Goal: Transaction & Acquisition: Book appointment/travel/reservation

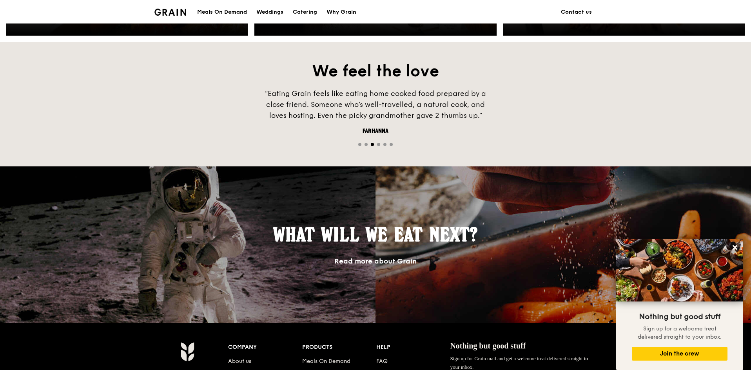
scroll to position [392, 0]
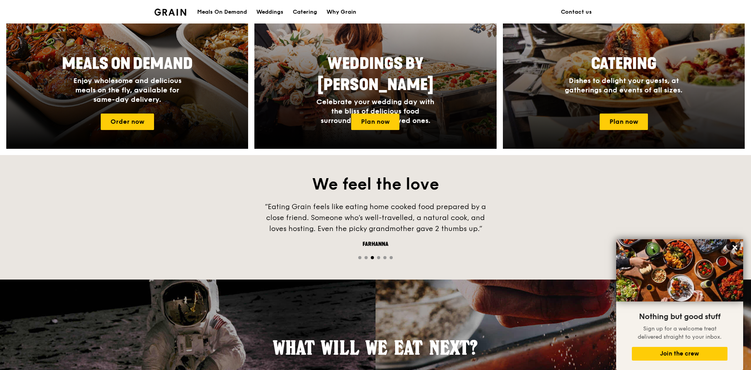
click at [599, 107] on div "Catering Dishes to delight your guests, at gatherings and events of all sizes." at bounding box center [624, 78] width 242 height 57
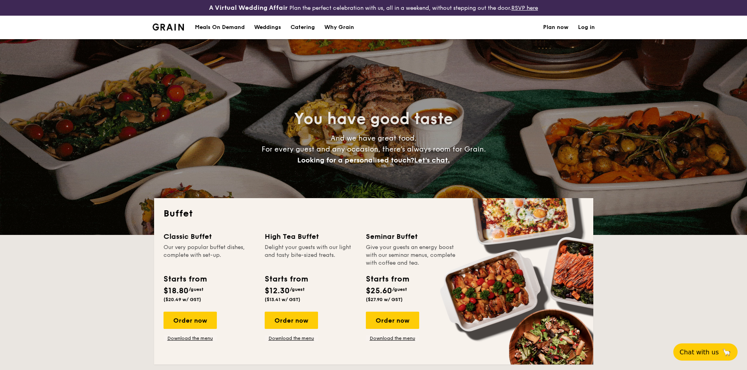
select select
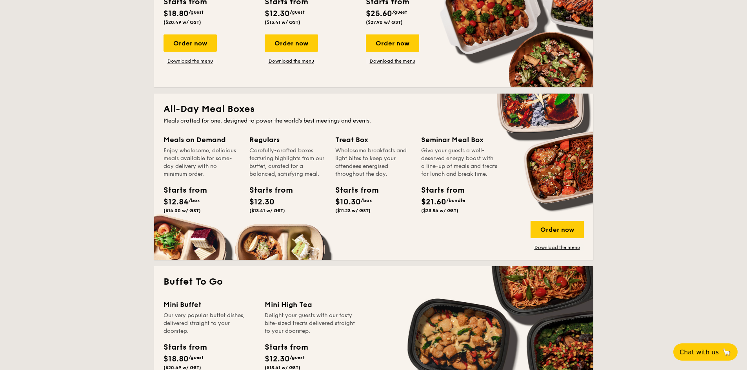
scroll to position [274, 0]
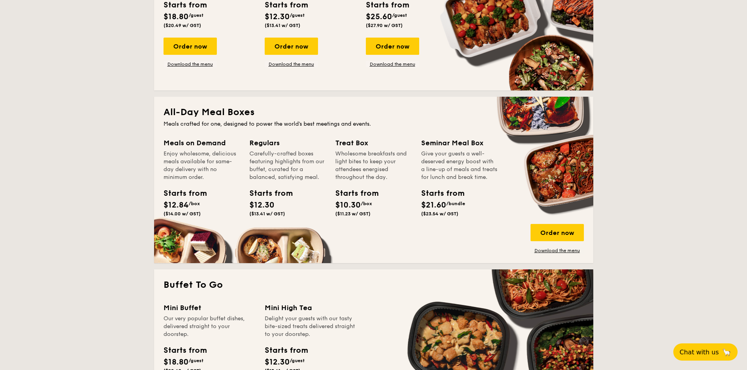
click at [176, 197] on div "Starts from" at bounding box center [180, 194] width 35 height 12
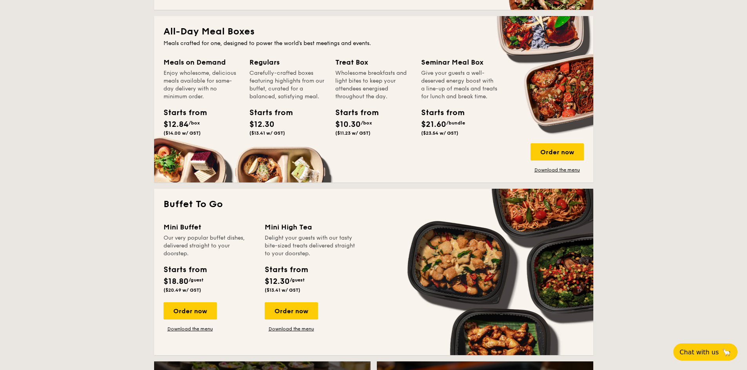
scroll to position [353, 0]
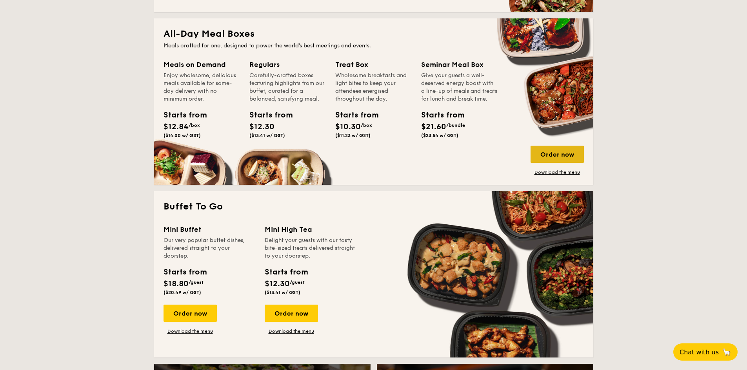
click at [566, 157] on div "Order now" at bounding box center [556, 154] width 53 height 17
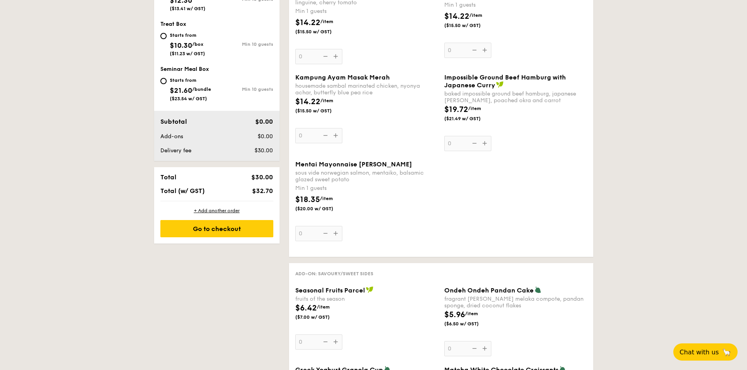
scroll to position [431, 0]
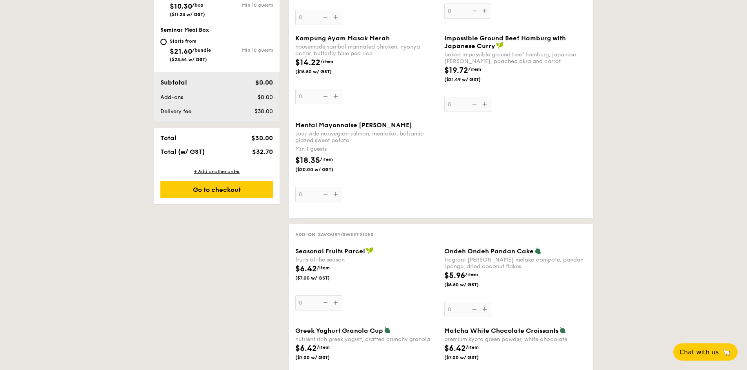
click at [299, 270] on span "$6.42" at bounding box center [306, 269] width 22 height 9
click at [299, 296] on input "0" at bounding box center [318, 303] width 47 height 15
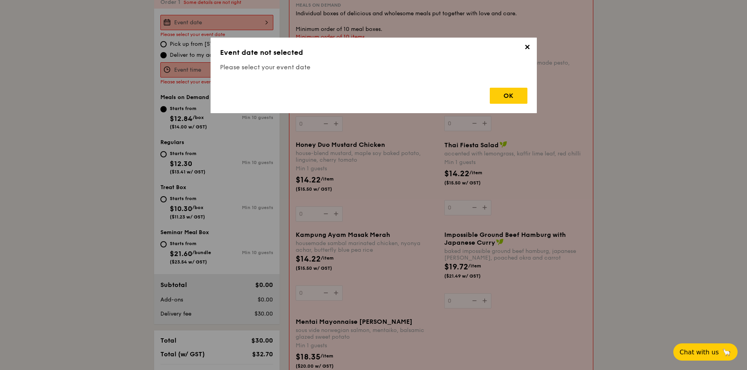
scroll to position [225, 0]
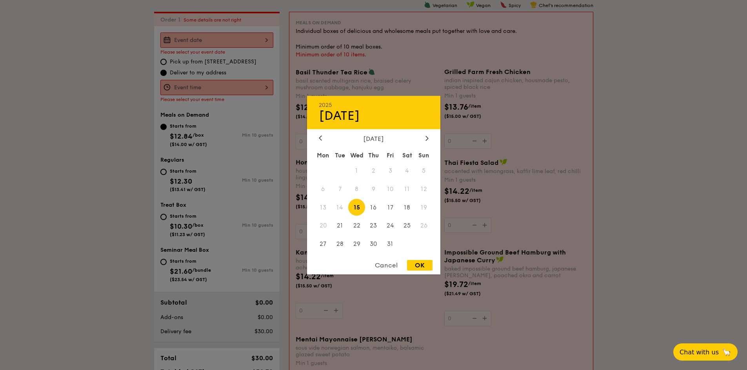
click at [204, 39] on div "2025 Oct [DATE] Tue Wed Thu Fri Sat Sun 1 2 3 4 5 6 7 8 9 10 11 12 13 14 15 16 …" at bounding box center [216, 40] width 113 height 15
click at [422, 139] on div "[DATE]" at bounding box center [374, 138] width 110 height 7
click at [423, 139] on div "[DATE]" at bounding box center [374, 138] width 110 height 7
click at [425, 137] on icon at bounding box center [426, 138] width 3 height 5
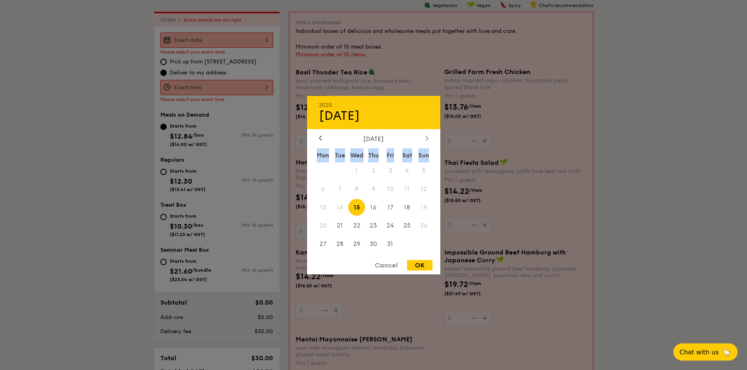
click at [425, 137] on icon at bounding box center [426, 138] width 3 height 5
click at [407, 172] on span "6" at bounding box center [407, 170] width 17 height 17
click at [420, 272] on div "Cancel OK" at bounding box center [373, 267] width 133 height 15
click at [422, 266] on div "OK" at bounding box center [419, 265] width 25 height 11
type input "[DATE]"
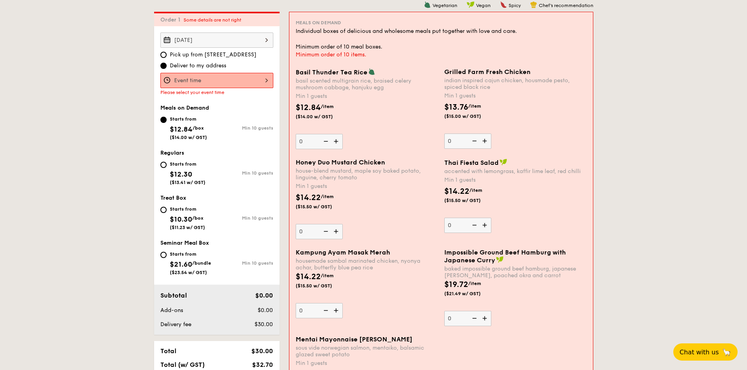
click at [261, 80] on div at bounding box center [216, 80] width 113 height 15
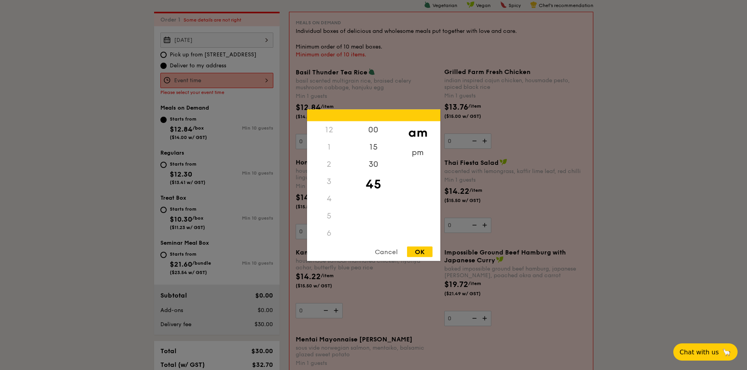
scroll to position [93, 0]
click at [419, 156] on div "pm" at bounding box center [417, 155] width 44 height 23
click at [330, 127] on div "5" at bounding box center [329, 125] width 44 height 23
drag, startPoint x: 333, startPoint y: 130, endPoint x: 332, endPoint y: 162, distance: 32.2
click at [332, 162] on div "12 1 2 3 4 5 6 7 8 9 10 11" at bounding box center [329, 181] width 44 height 120
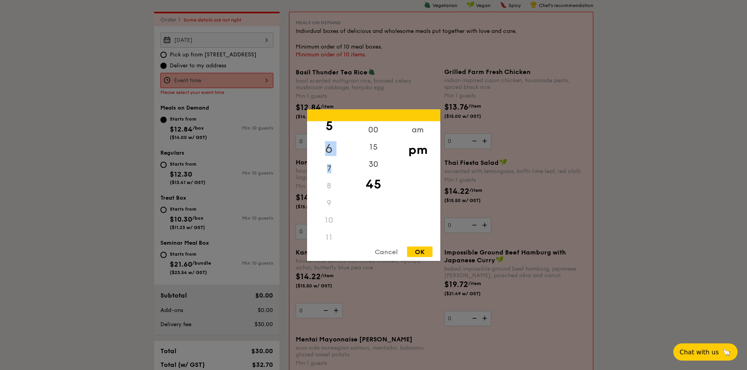
click at [332, 141] on div "6" at bounding box center [329, 148] width 44 height 23
click at [376, 134] on div "00" at bounding box center [373, 132] width 44 height 23
click at [415, 250] on div "OK" at bounding box center [419, 252] width 25 height 11
type input "6:00PM"
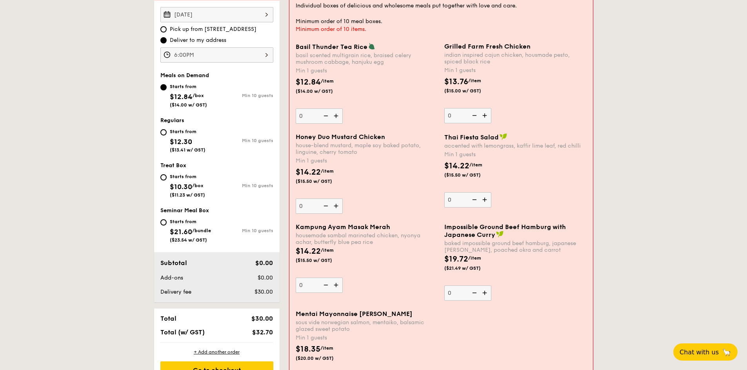
scroll to position [264, 0]
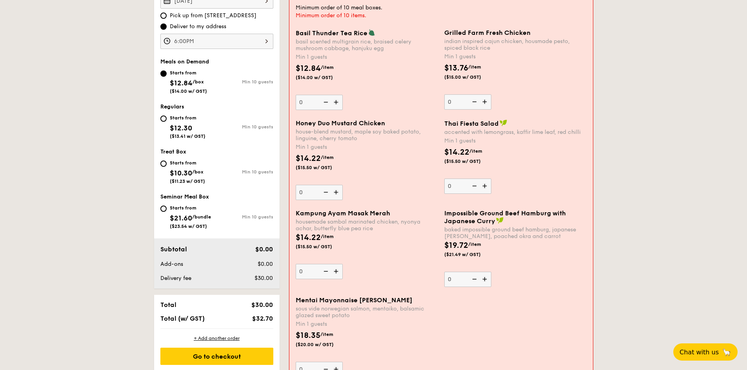
click at [173, 123] on div "Starts from $12.30 ($13.41 w/ GST)" at bounding box center [188, 126] width 36 height 26
click at [167, 122] on input "Starts from $12.30 ($13.41 w/ GST) Min 10 guests" at bounding box center [163, 119] width 6 height 6
radio input "true"
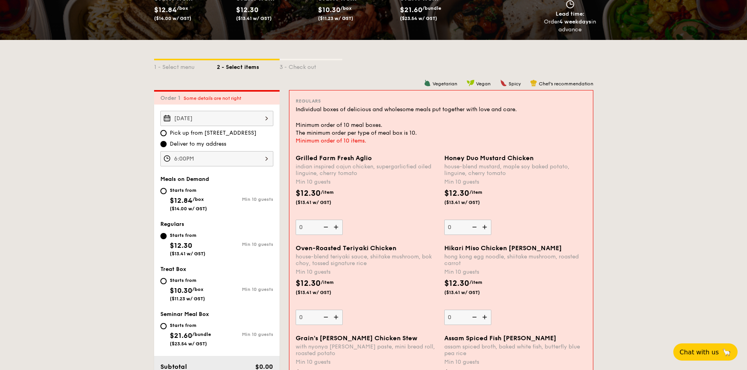
scroll to position [186, 0]
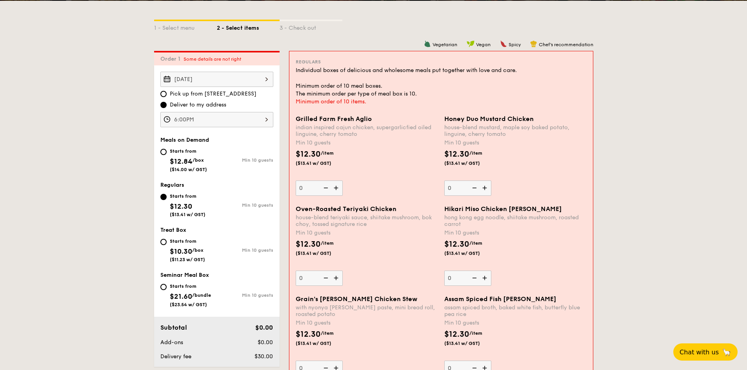
click at [191, 163] on span "$12.84" at bounding box center [181, 161] width 23 height 9
click at [167, 155] on input "Starts from $12.84 /box ($14.00 w/ GST) Min 10 guests" at bounding box center [163, 152] width 6 height 6
radio input "true"
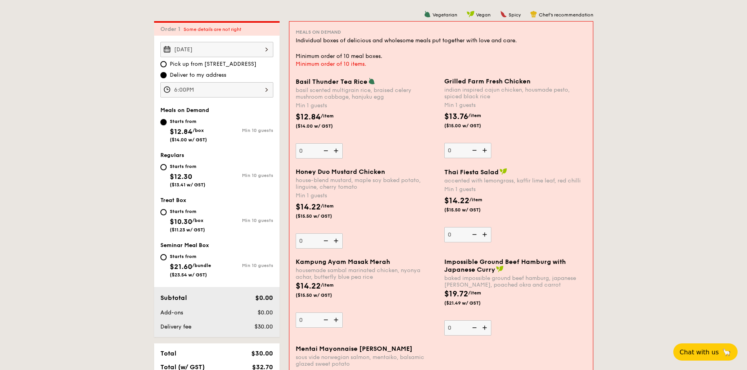
scroll to position [264, 0]
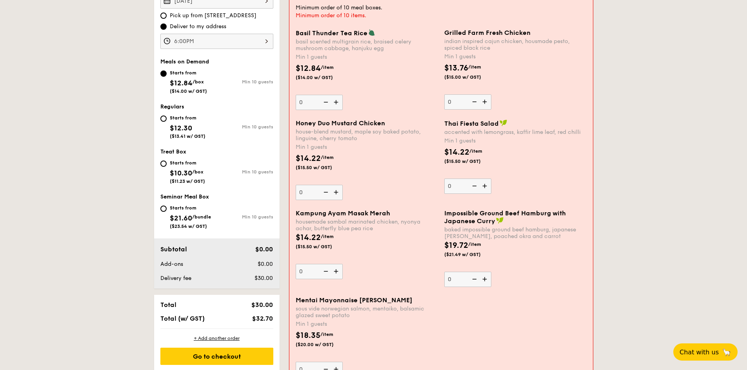
click at [186, 134] on span "($13.41 w/ GST)" at bounding box center [188, 136] width 36 height 5
click at [167, 122] on input "Starts from $12.30 ($13.41 w/ GST) Min 10 guests" at bounding box center [163, 119] width 6 height 6
radio input "true"
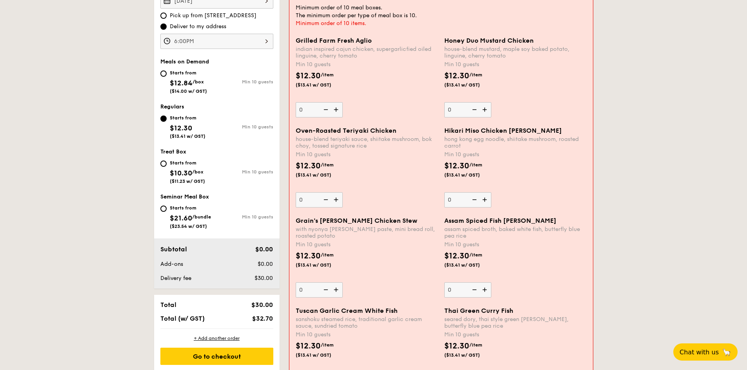
click at [187, 166] on div "Starts from" at bounding box center [187, 163] width 35 height 6
click at [167, 166] on input "Starts from $10.30 /box ($11.23 w/ GST) Min 10 guests" at bounding box center [163, 164] width 6 height 6
radio input "true"
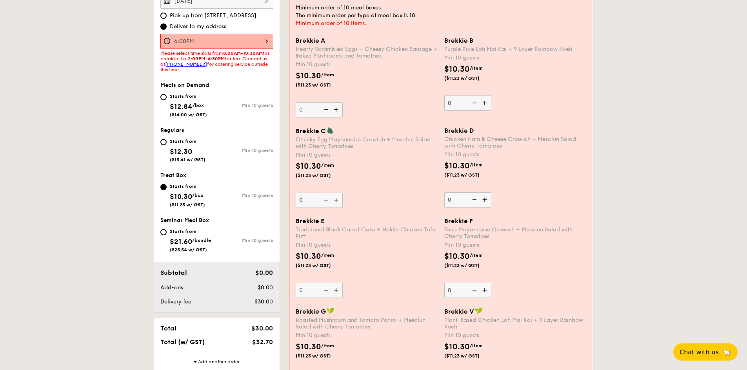
click at [183, 146] on div "Starts from $12.30 ($13.41 w/ GST)" at bounding box center [188, 150] width 36 height 26
click at [167, 145] on input "Starts from $12.30 ($13.41 w/ GST) Min 10 guests" at bounding box center [163, 142] width 6 height 6
radio input "true"
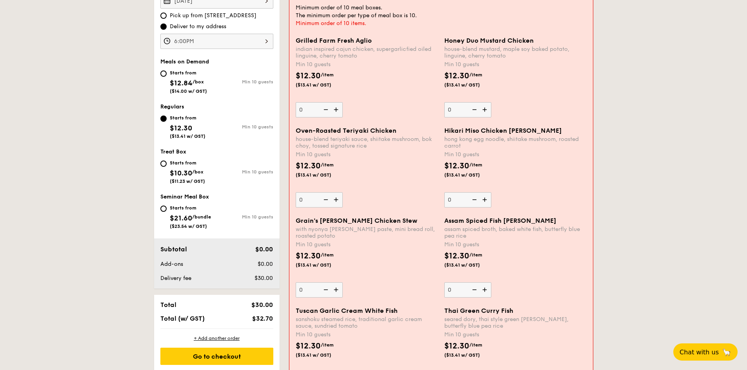
click at [206, 85] on div "Starts from $12.84 /box ($14.00 w/ GST)" at bounding box center [188, 81] width 37 height 26
click at [167, 77] on input "Starts from $12.84 /box ($14.00 w/ GST) Min 10 guests" at bounding box center [163, 74] width 6 height 6
radio input "true"
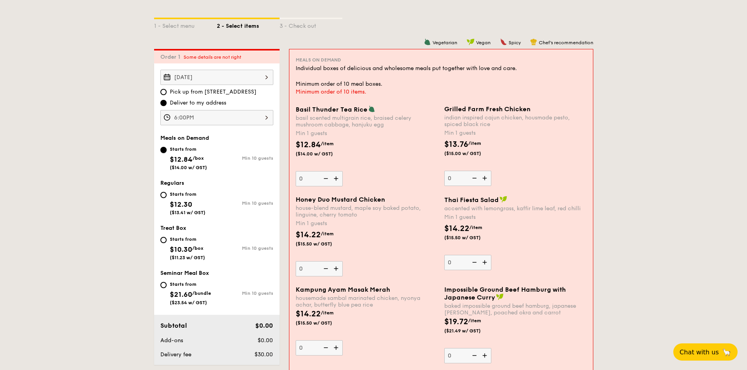
scroll to position [225, 0]
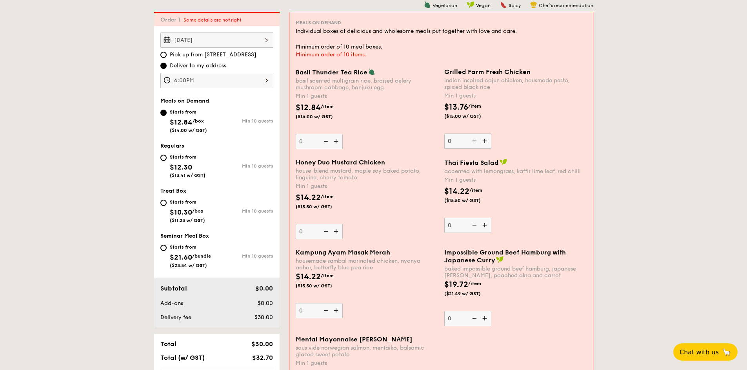
click at [215, 170] on div "Starts from $12.30 ($13.41 w/ GST)" at bounding box center [188, 165] width 56 height 26
click at [167, 161] on input "Starts from $12.30 ($13.41 w/ GST) Min 10 guests" at bounding box center [163, 158] width 6 height 6
radio input "true"
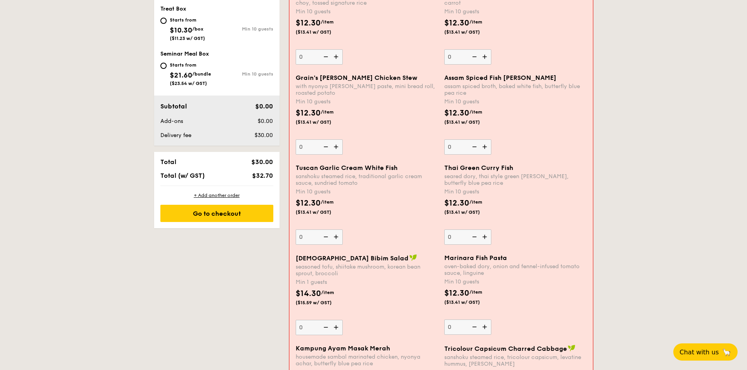
scroll to position [421, 0]
